Goal: Transaction & Acquisition: Purchase product/service

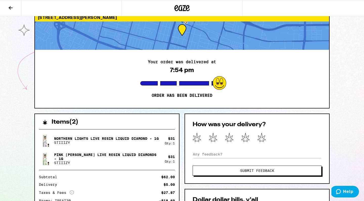
click at [186, 4] on icon at bounding box center [182, 8] width 15 height 9
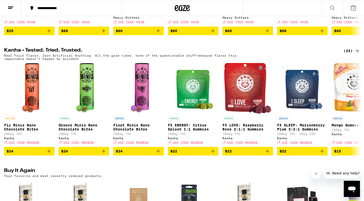
scroll to position [255, 0]
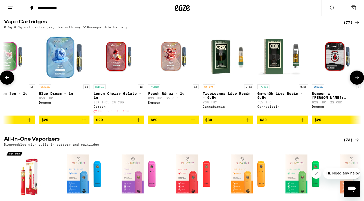
scroll to position [0, 1108]
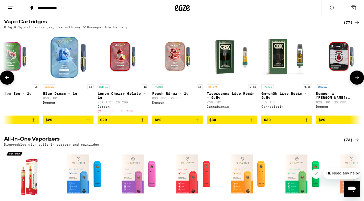
click at [143, 123] on icon "Add to bag" at bounding box center [143, 120] width 6 height 6
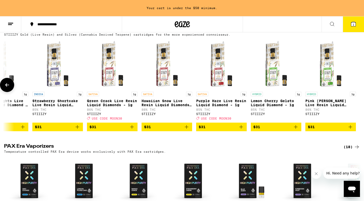
scroll to position [0, 1502]
click at [242, 130] on icon "Add to bag" at bounding box center [241, 127] width 6 height 6
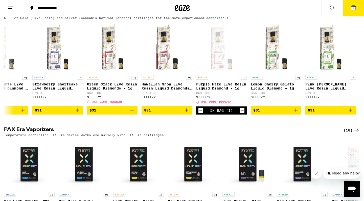
click at [351, 10] on icon at bounding box center [354, 8] width 6 height 6
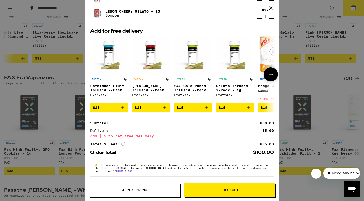
scroll to position [32, 0]
click at [131, 191] on span "Apply Promo" at bounding box center [134, 190] width 25 height 4
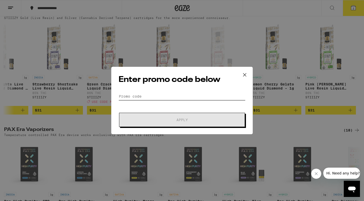
click at [157, 96] on input "Promo Code" at bounding box center [182, 97] width 127 height 8
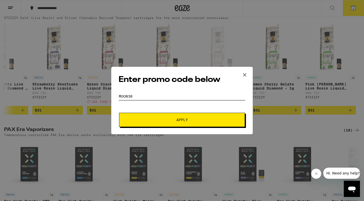
type input "moon30"
click at [156, 122] on button "Apply" at bounding box center [182, 120] width 126 height 14
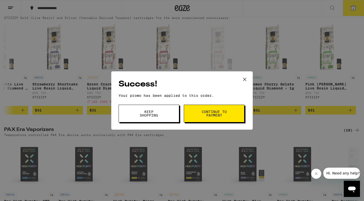
click at [199, 113] on button "Continue to payment" at bounding box center [214, 114] width 61 height 18
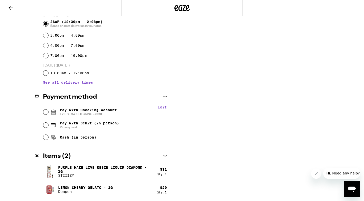
scroll to position [145, 0]
click at [80, 114] on span "EVERYDAY CHECKING ...8691" at bounding box center [88, 114] width 57 height 4
click at [48, 114] on input "Pay with Checking Account EVERYDAY CHECKING ...8691" at bounding box center [45, 112] width 5 height 5
radio input "true"
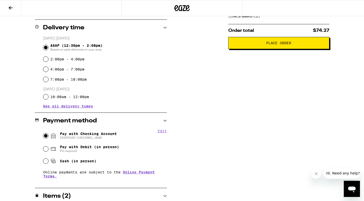
scroll to position [71, 0]
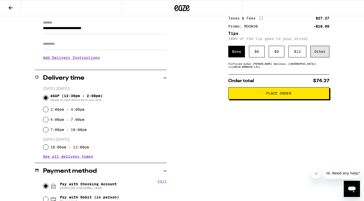
click at [316, 54] on div "Other" at bounding box center [320, 52] width 19 height 12
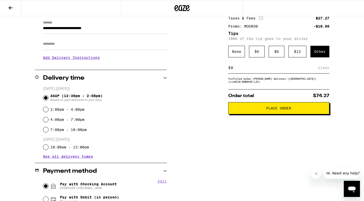
click at [277, 70] on input at bounding box center [275, 68] width 88 height 5
type input "5"
click at [323, 69] on div "Save" at bounding box center [324, 67] width 9 height 11
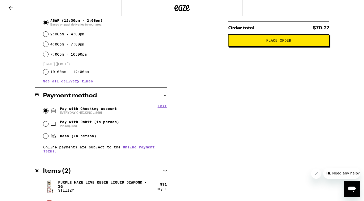
scroll to position [146, 0]
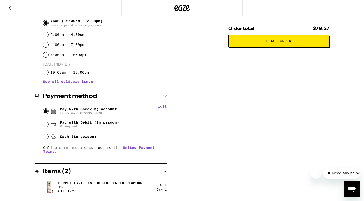
click at [265, 43] on span "Place Order" at bounding box center [279, 41] width 93 height 4
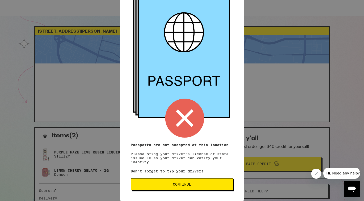
click at [189, 82] on icon at bounding box center [184, 56] width 92 height 125
click at [187, 183] on span "Continue" at bounding box center [182, 185] width 18 height 4
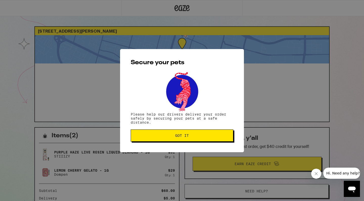
click at [189, 139] on button "Got it" at bounding box center [182, 136] width 103 height 12
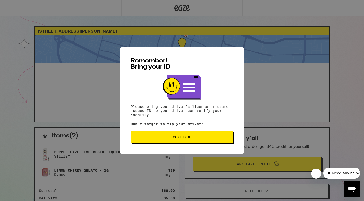
click at [171, 141] on button "Continue" at bounding box center [182, 137] width 103 height 12
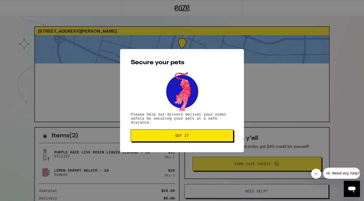
click at [171, 141] on button "Got it" at bounding box center [182, 136] width 103 height 12
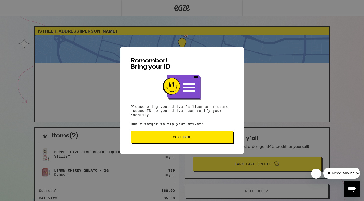
click at [162, 136] on button "Continue" at bounding box center [182, 137] width 103 height 12
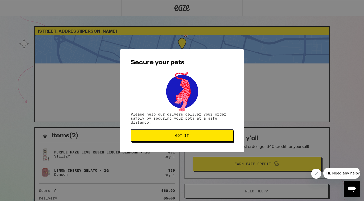
click at [162, 136] on span "Got it" at bounding box center [182, 136] width 94 height 4
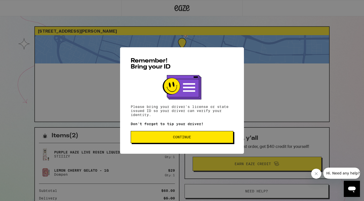
click at [171, 137] on span "Continue" at bounding box center [182, 137] width 94 height 4
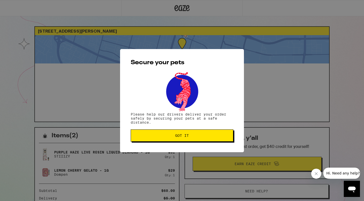
click at [171, 137] on span "Got it" at bounding box center [182, 136] width 94 height 4
